Goal: Task Accomplishment & Management: Manage account settings

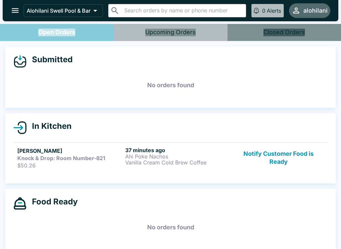
click at [338, 190] on div "Food Ready No orders found" at bounding box center [170, 219] width 341 height 61
click at [286, 154] on button "Notify Customer Food is Ready" at bounding box center [278, 158] width 90 height 22
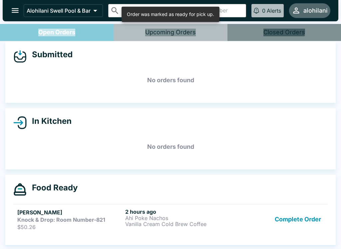
scroll to position [5, 0]
click at [295, 215] on button "Complete Order" at bounding box center [298, 219] width 52 height 22
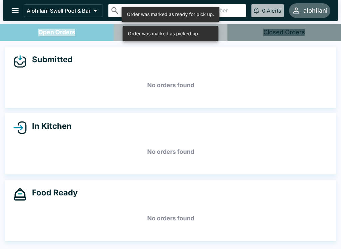
scroll to position [0, 0]
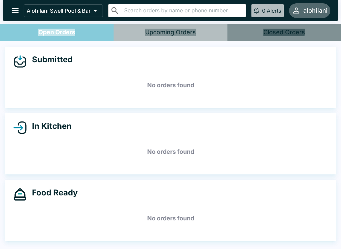
click at [300, 33] on div "Closed Orders" at bounding box center [284, 33] width 42 height 8
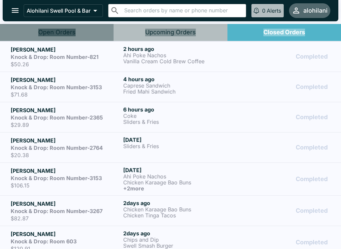
click at [73, 28] on button "Open Orders" at bounding box center [56, 32] width 113 height 17
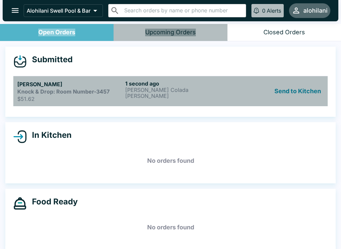
click at [156, 103] on link "[PERSON_NAME] Knock & Drop: Room Number-3457 $51.62 1 second ago [PERSON_NAME] …" at bounding box center [170, 91] width 314 height 30
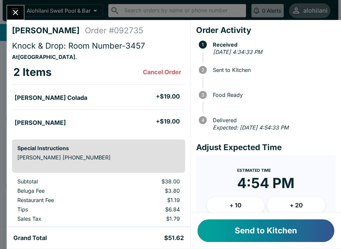
click at [269, 232] on button "Send to Kitchen" at bounding box center [265, 230] width 137 height 23
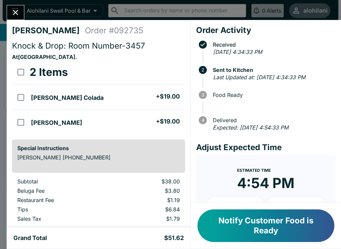
click at [261, 227] on button "Notify Customer Food is Ready" at bounding box center [265, 225] width 137 height 33
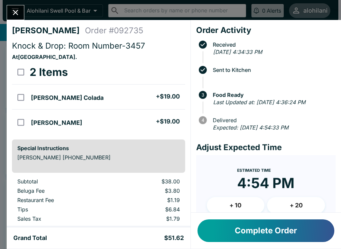
click at [19, 13] on icon "Close" at bounding box center [15, 12] width 9 height 9
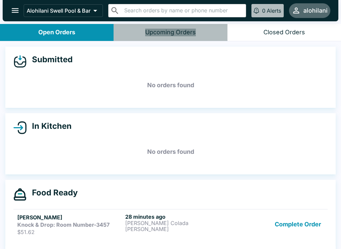
click at [306, 209] on link "[PERSON_NAME] Knock & Drop: Room Number-3457 $51.62 28 minutes ago [PERSON_NAME…" at bounding box center [170, 224] width 314 height 30
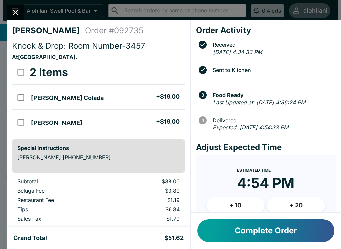
click at [310, 229] on button "Complete Order" at bounding box center [265, 230] width 137 height 23
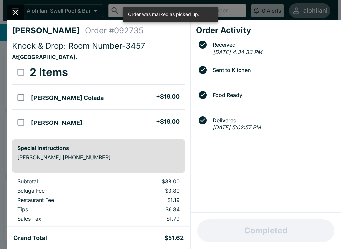
click at [40, 26] on h4 "[PERSON_NAME]" at bounding box center [48, 31] width 73 height 10
click at [14, 15] on icon "Close" at bounding box center [15, 12] width 9 height 9
